Goal: Information Seeking & Learning: Check status

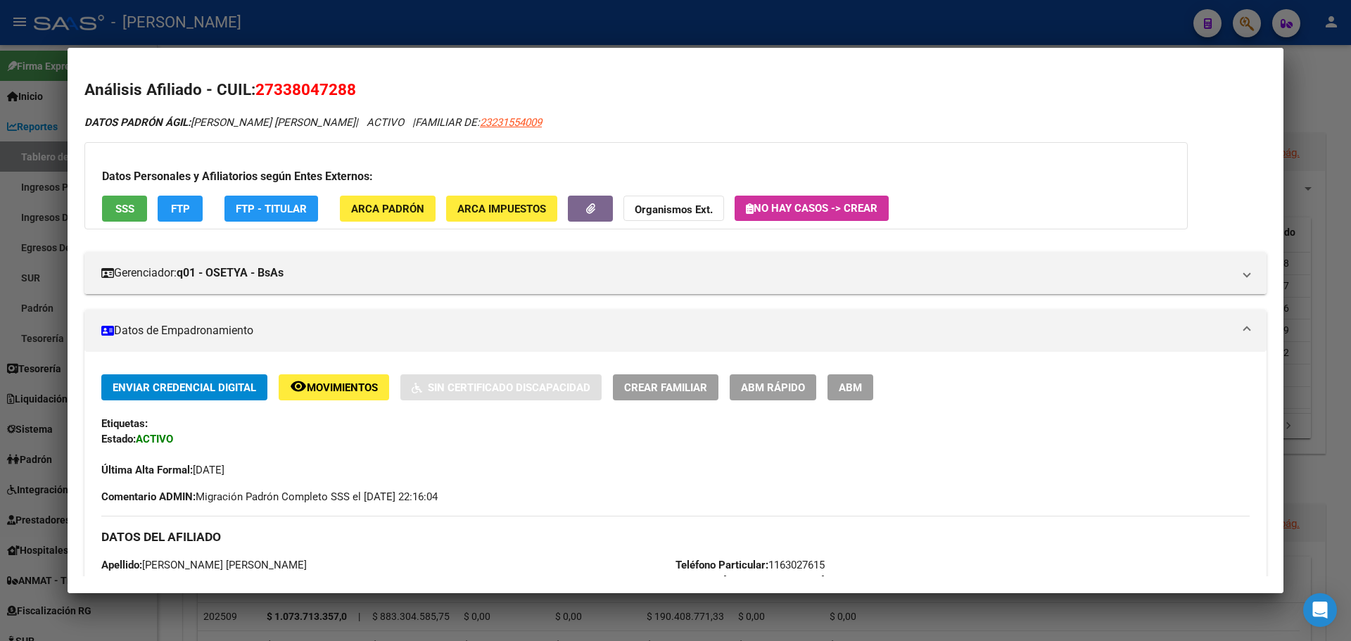
scroll to position [563, 0]
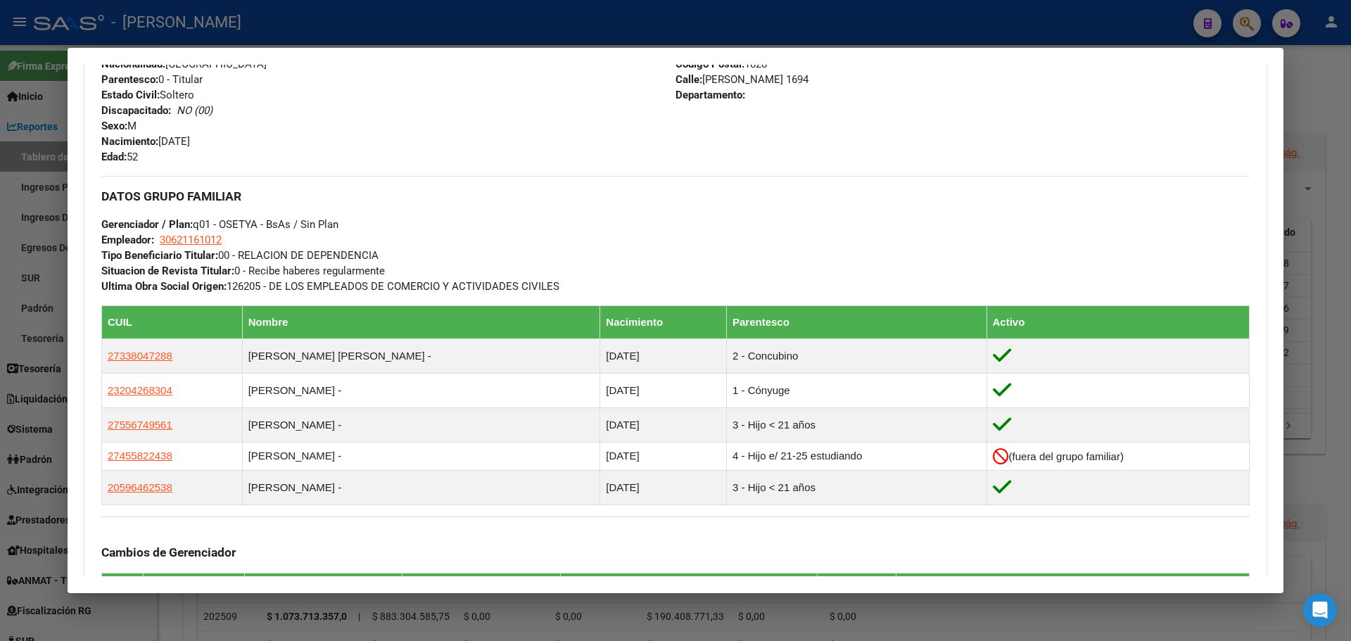
click at [1256, 20] on div at bounding box center [675, 320] width 1351 height 641
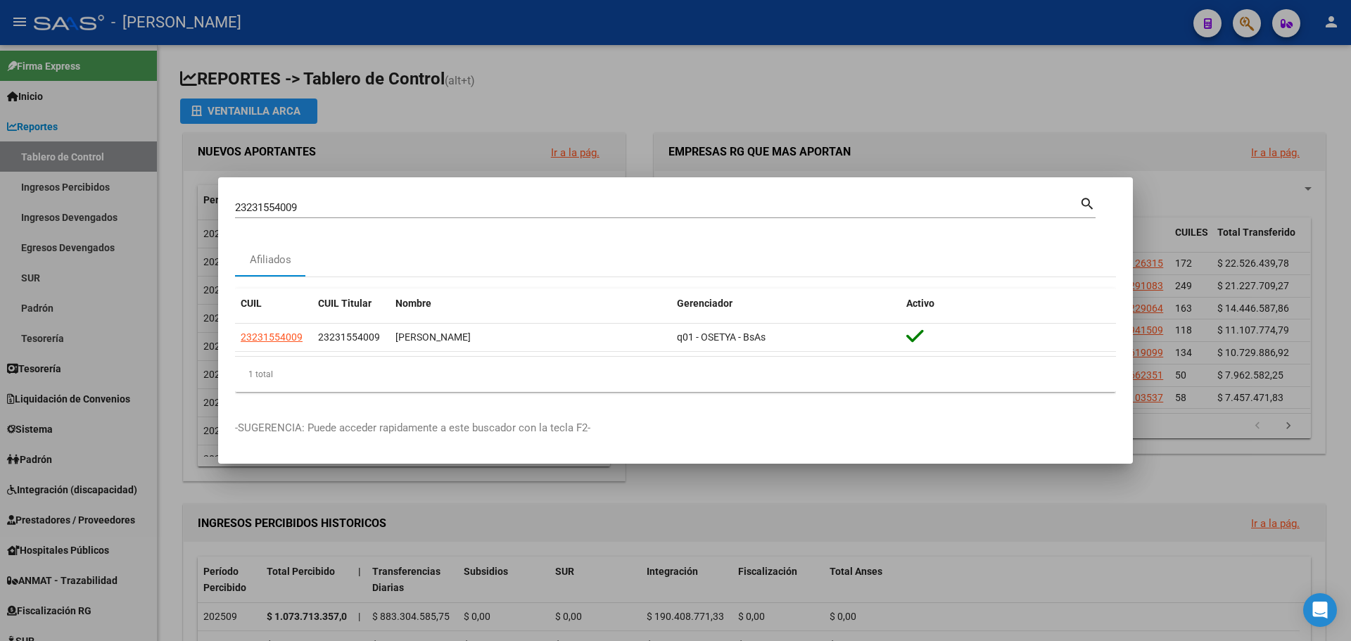
click at [422, 229] on div "23231554009 Buscar (apellido, dni, [PERSON_NAME], [PERSON_NAME], cuit, obra soc…" at bounding box center [665, 212] width 861 height 37
click at [424, 217] on div "23231554009 Buscar (apellido, dni, [PERSON_NAME], [PERSON_NAME], cuit, obra soc…" at bounding box center [657, 207] width 844 height 21
type input "2"
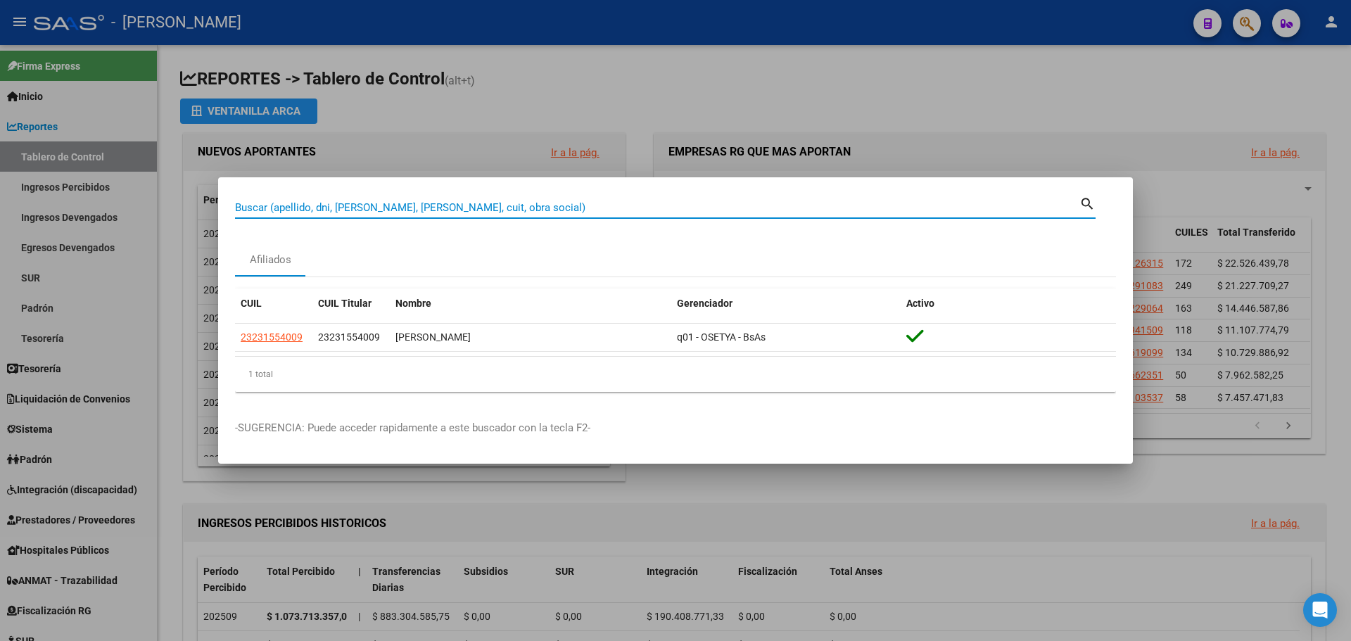
paste input "23-94886237-9"
click at [1086, 207] on mat-icon "search" at bounding box center [1087, 202] width 16 height 17
type input "23948862379"
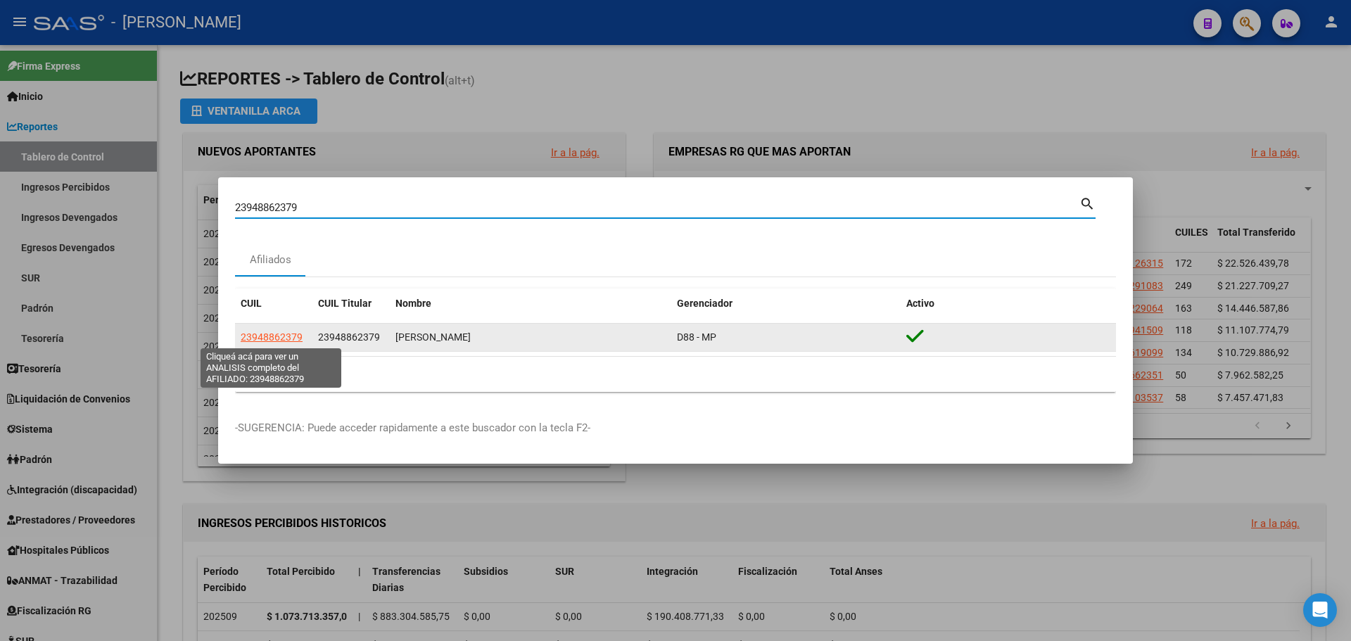
click at [268, 343] on app-link-go-to "23948862379" at bounding box center [272, 337] width 62 height 16
click at [274, 334] on span "23948862379" at bounding box center [272, 336] width 62 height 11
type textarea "23948862379"
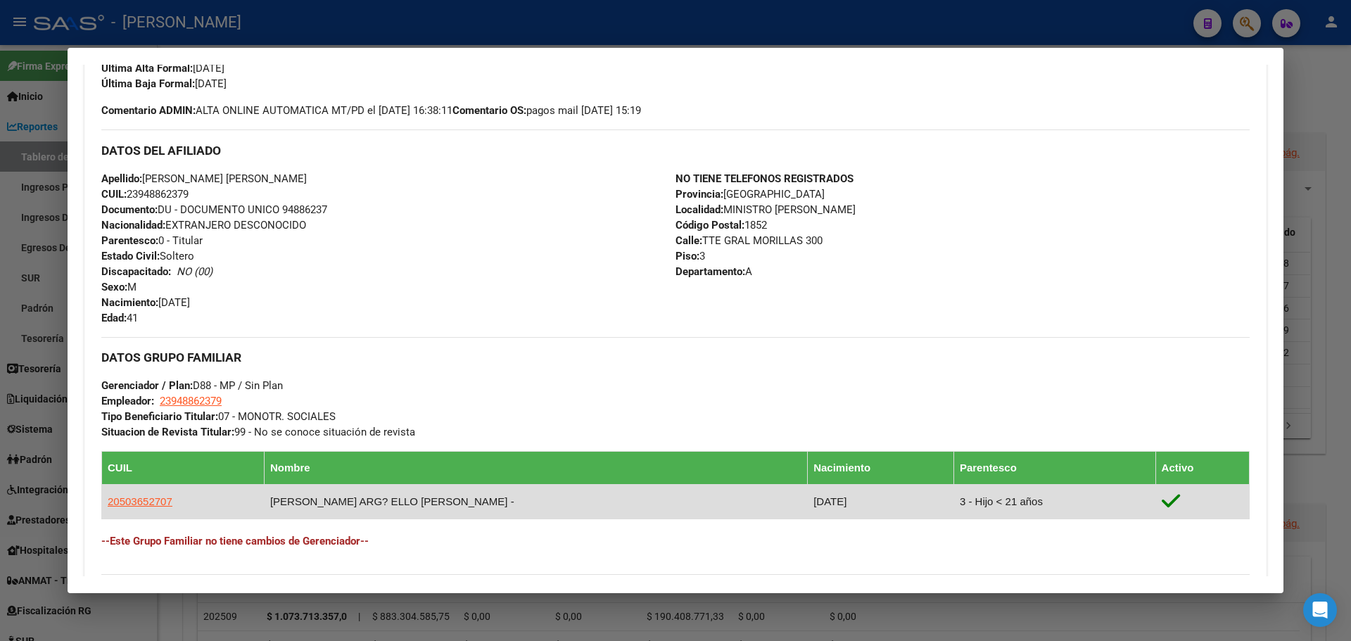
scroll to position [608, 0]
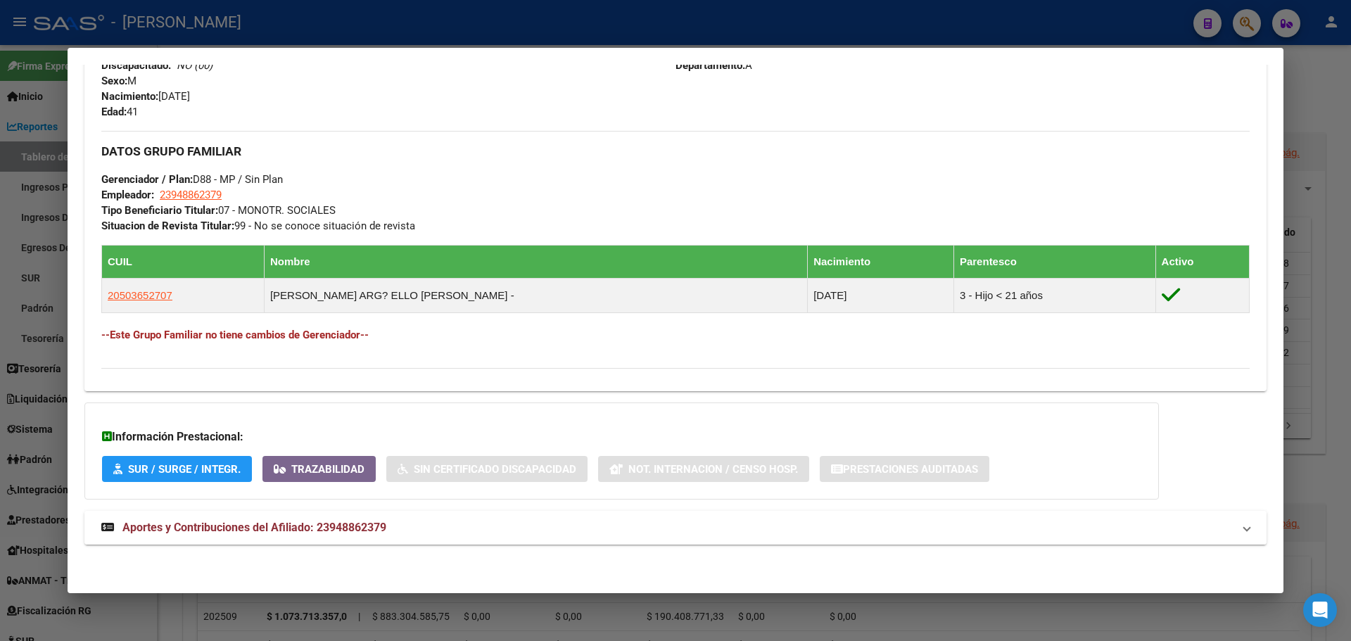
click at [475, 540] on mat-expansion-panel-header "Aportes y Contribuciones del Afiliado: 23948862379" at bounding box center [675, 528] width 1182 height 34
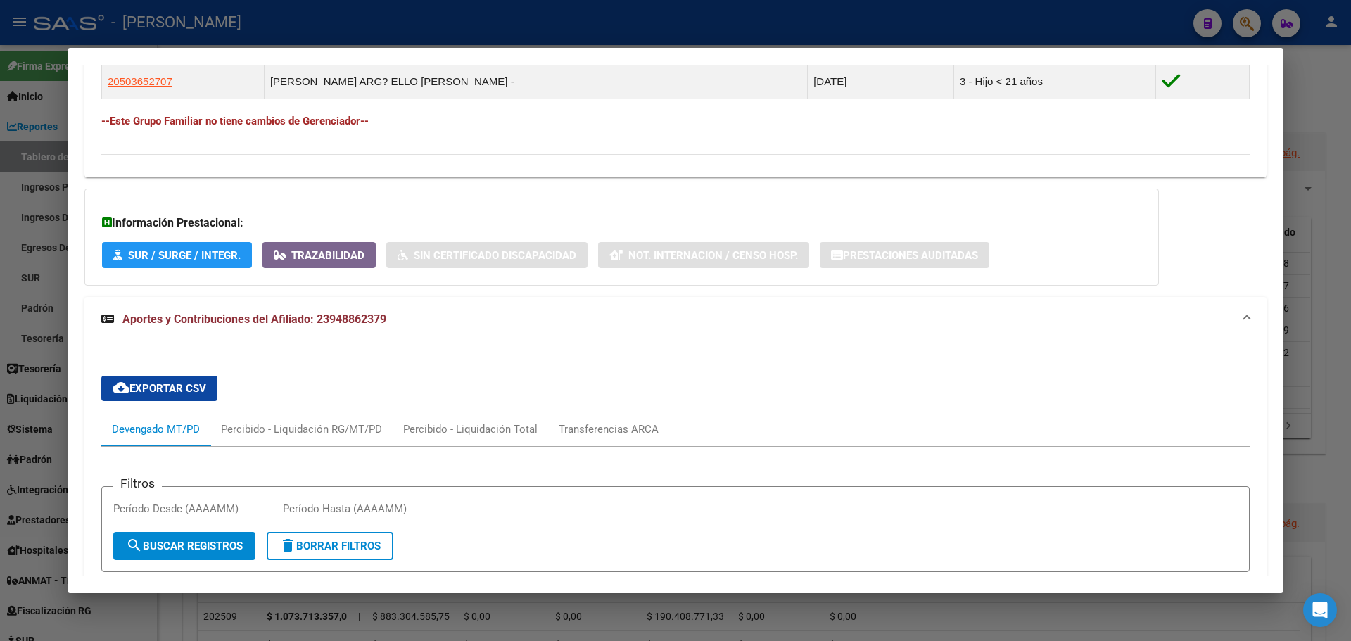
scroll to position [818, 0]
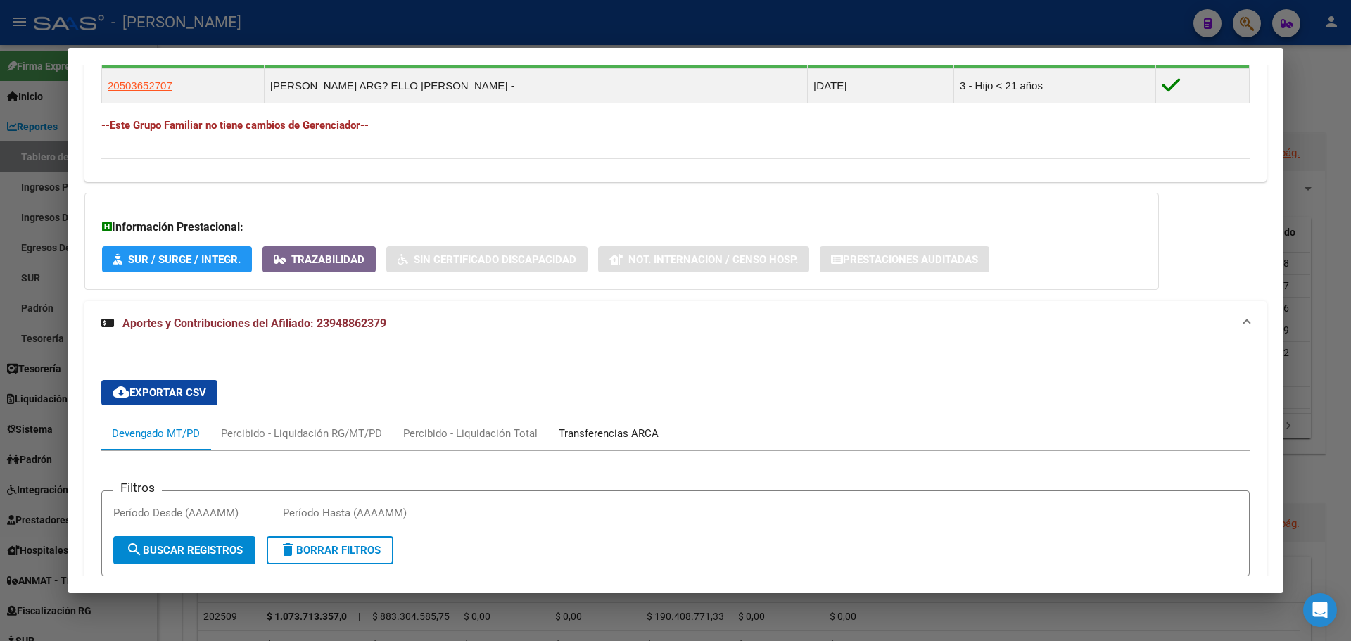
click at [601, 433] on div "Transferencias ARCA" at bounding box center [609, 433] width 100 height 15
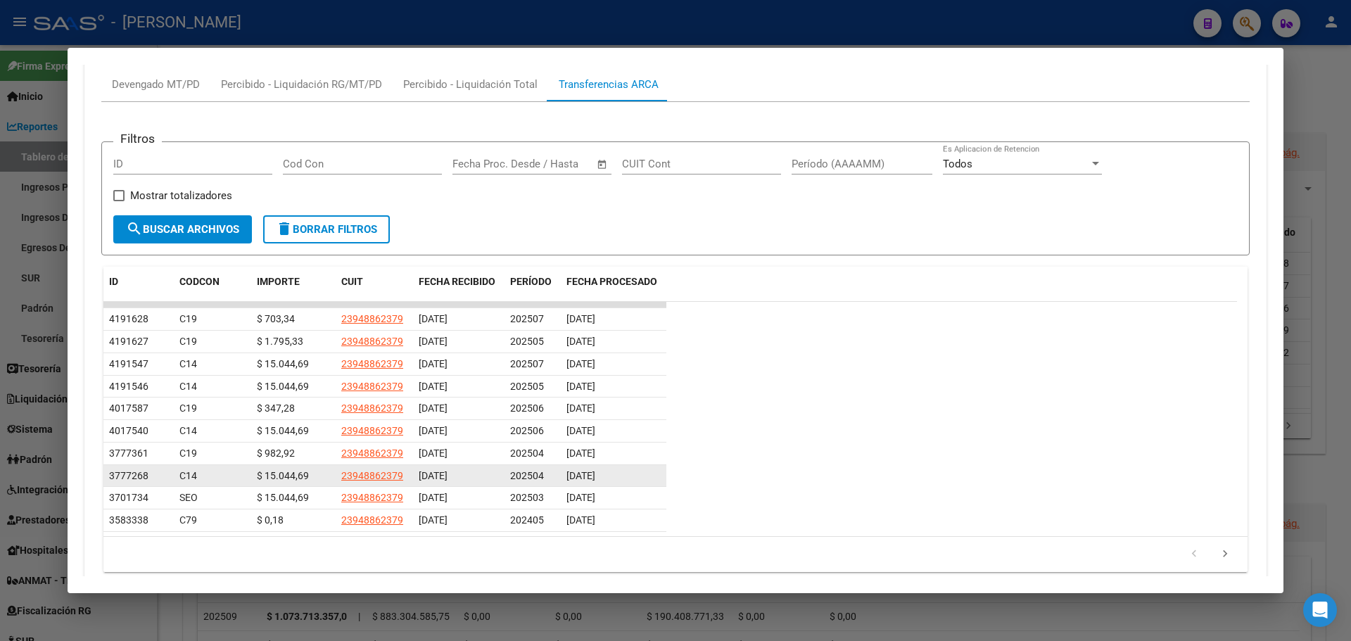
scroll to position [1170, 0]
